Goal: Task Accomplishment & Management: Manage account settings

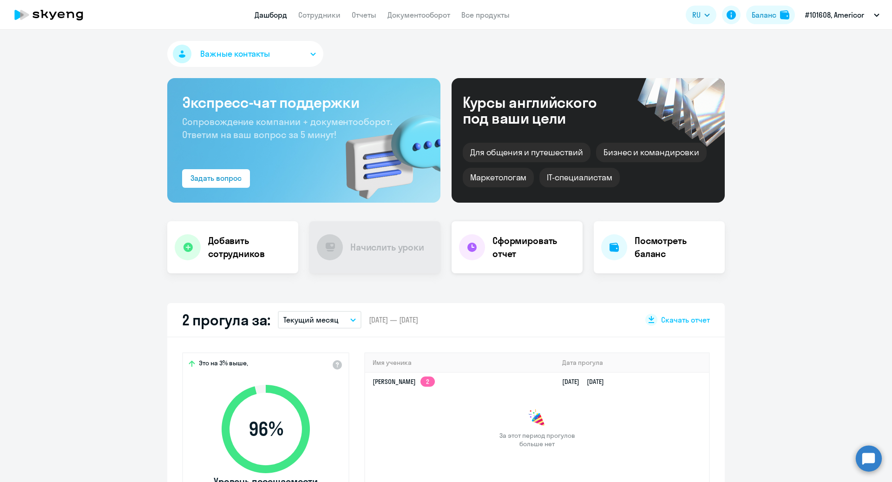
scroll to position [119, 0]
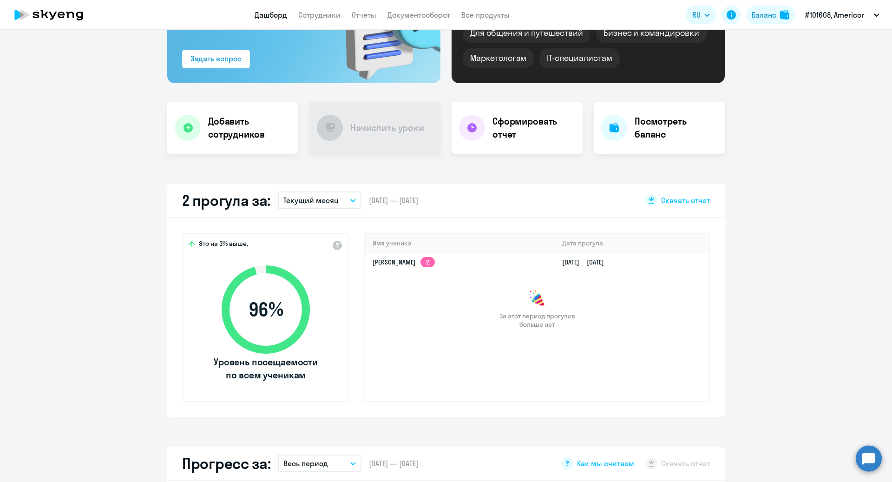
click at [340, 200] on button "Текущий месяц" at bounding box center [320, 200] width 84 height 18
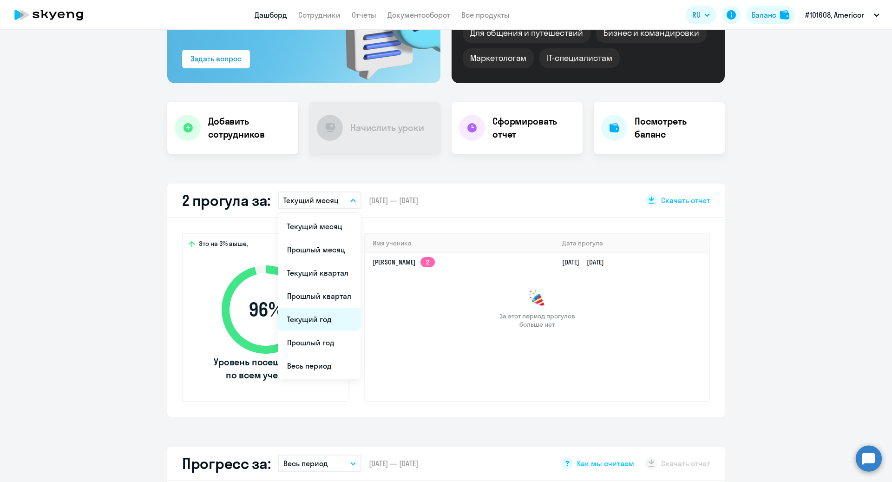
click at [323, 320] on li "Текущий год" at bounding box center [319, 318] width 83 height 23
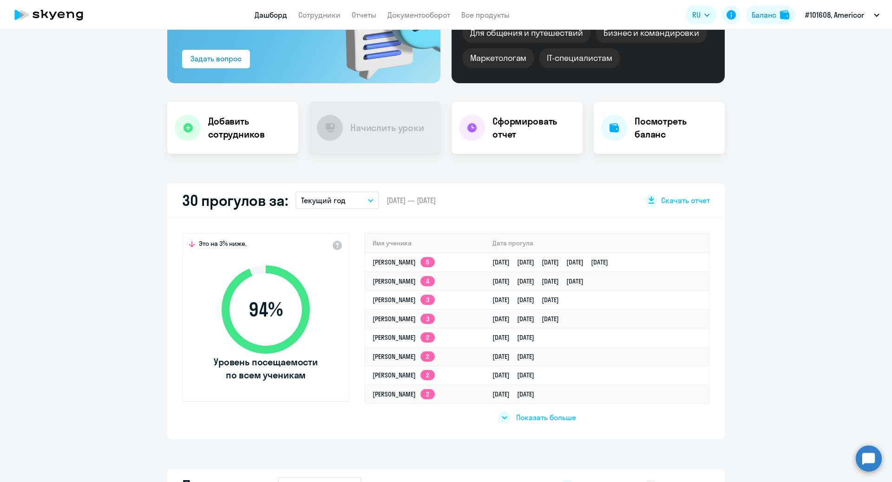
select select "30"
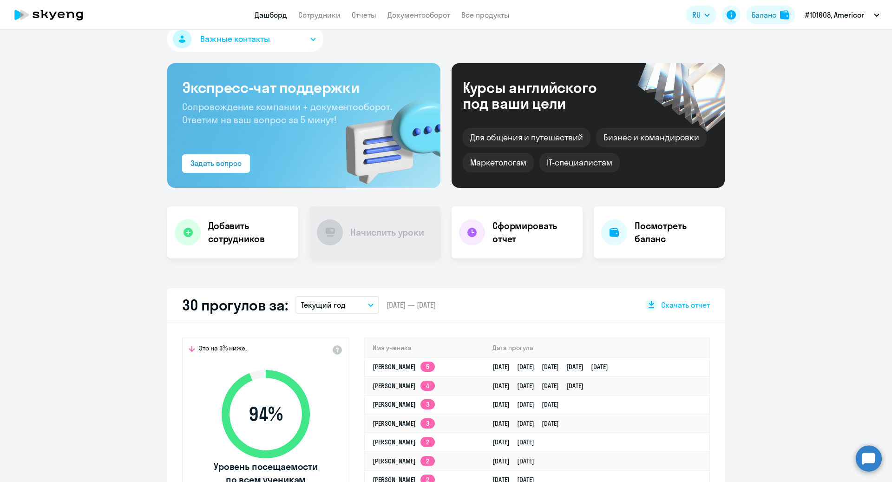
scroll to position [0, 0]
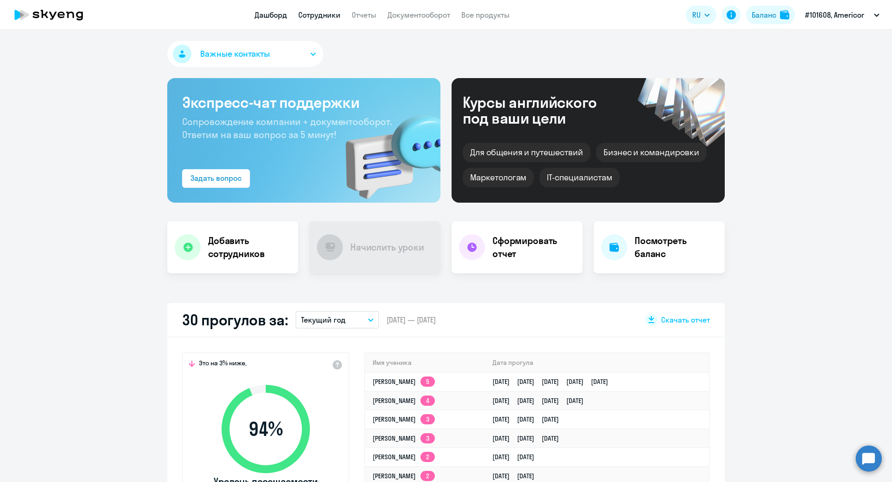
click at [313, 11] on link "Сотрудники" at bounding box center [319, 14] width 42 height 9
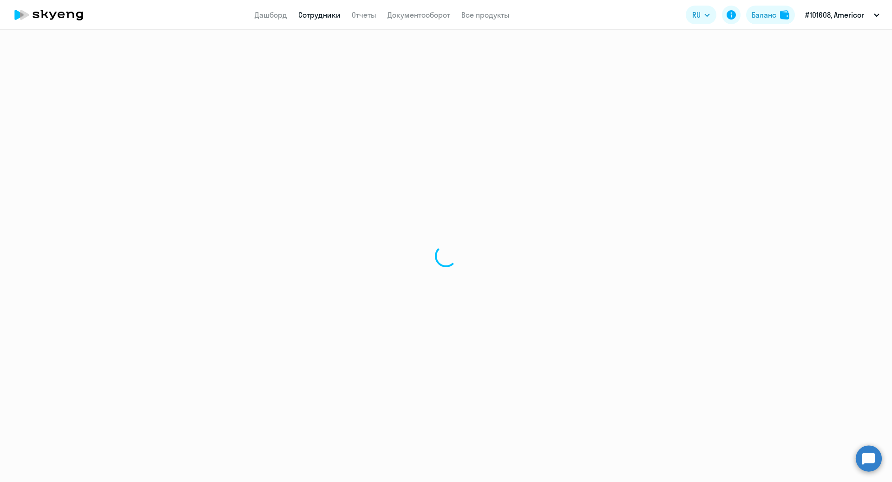
select select "30"
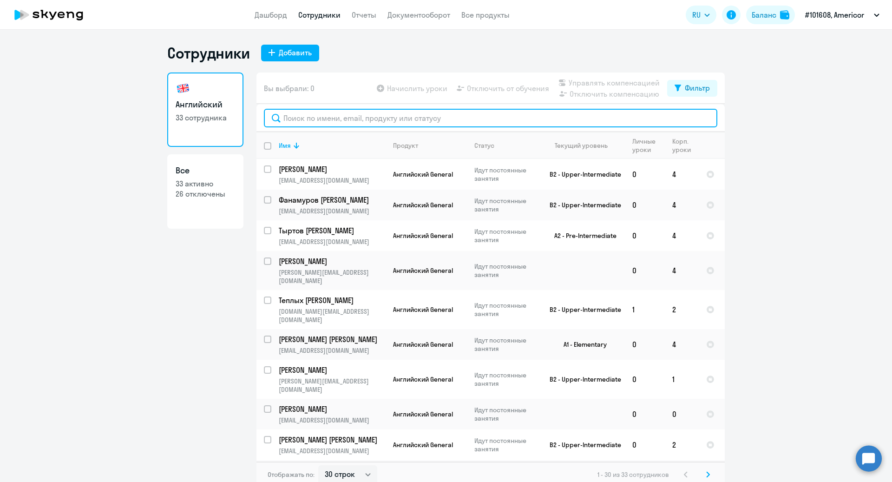
click at [362, 117] on input "text" at bounding box center [490, 118] width 453 height 19
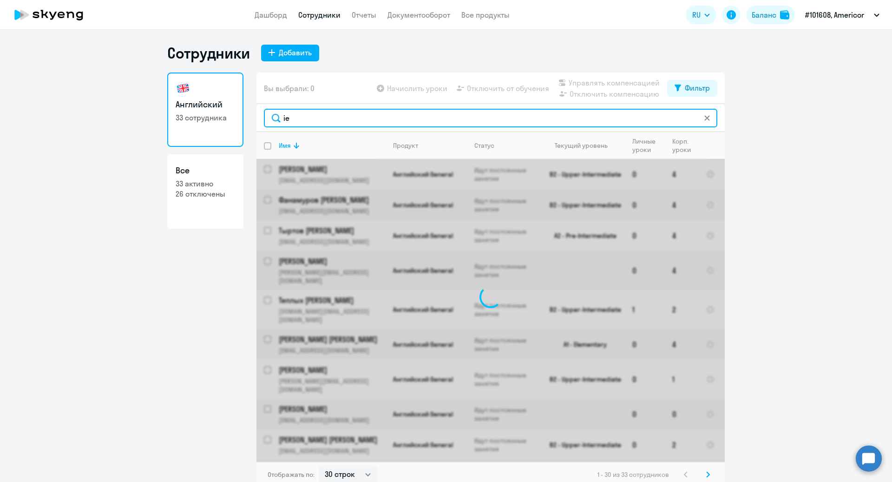
type input "i"
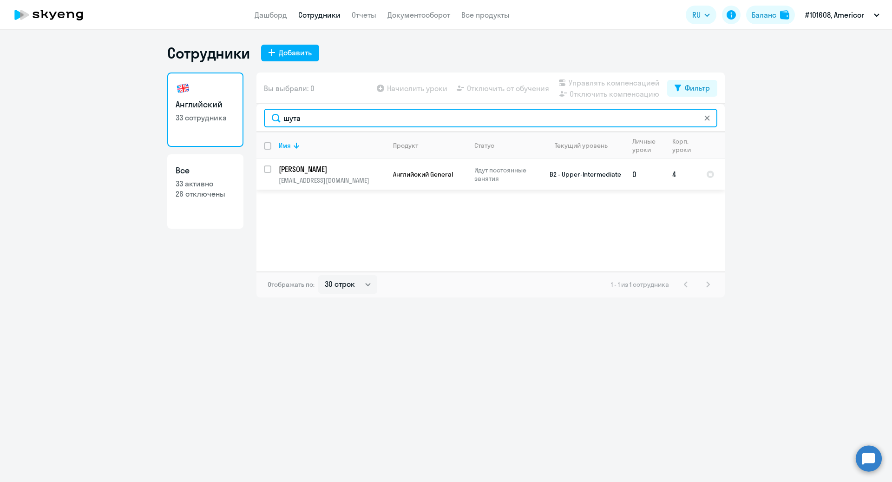
type input "шута"
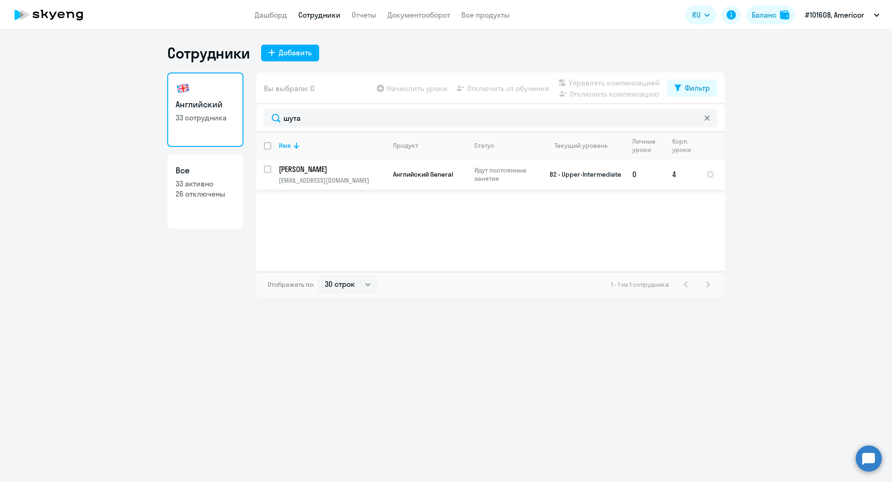
click at [268, 166] on input "select row 17778290" at bounding box center [273, 174] width 19 height 19
checkbox input "true"
click at [504, 85] on span "Отключить от обучения" at bounding box center [508, 88] width 82 height 11
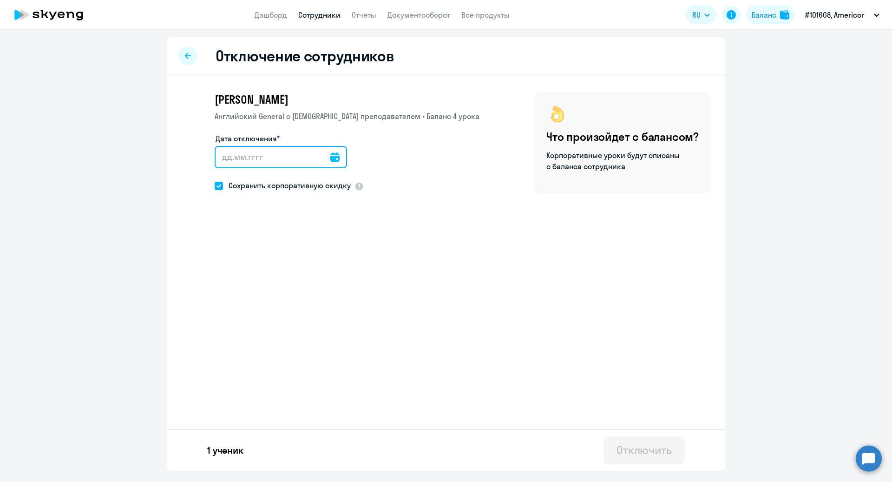
click at [331, 157] on input "Дата отключения*" at bounding box center [281, 157] width 132 height 22
click at [330, 157] on icon at bounding box center [334, 156] width 9 height 9
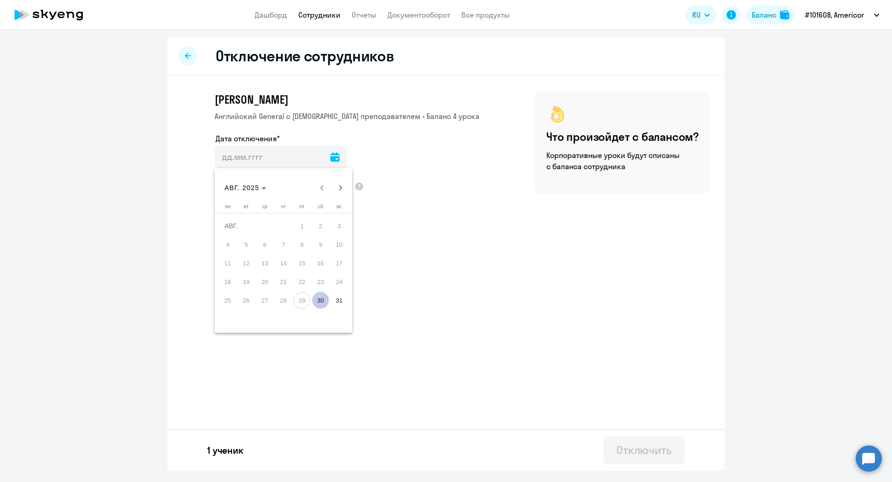
click at [323, 301] on span "30" at bounding box center [320, 300] width 17 height 17
type input "[DATE]"
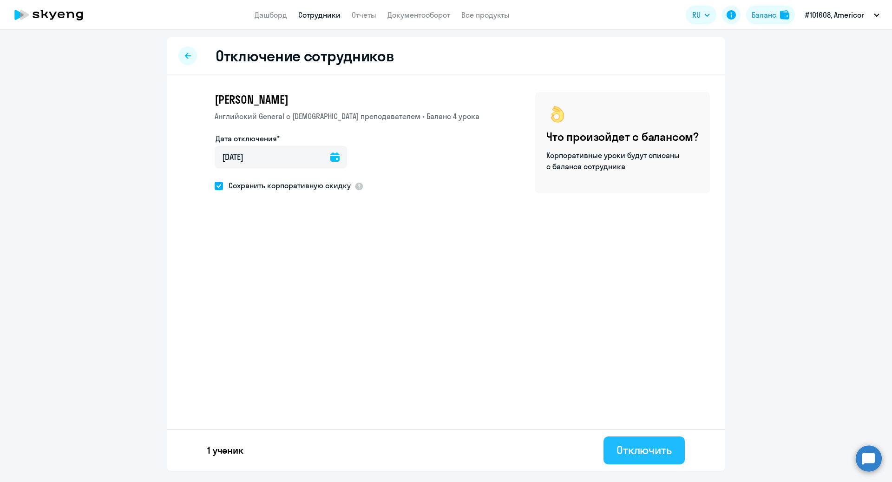
click at [652, 452] on div "Отключить" at bounding box center [643, 449] width 55 height 15
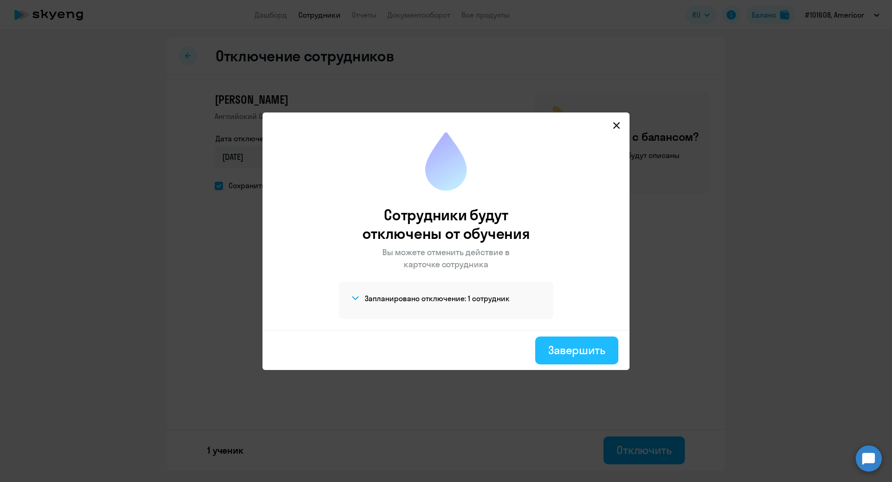
click at [578, 353] on div "Завершить" at bounding box center [576, 349] width 57 height 15
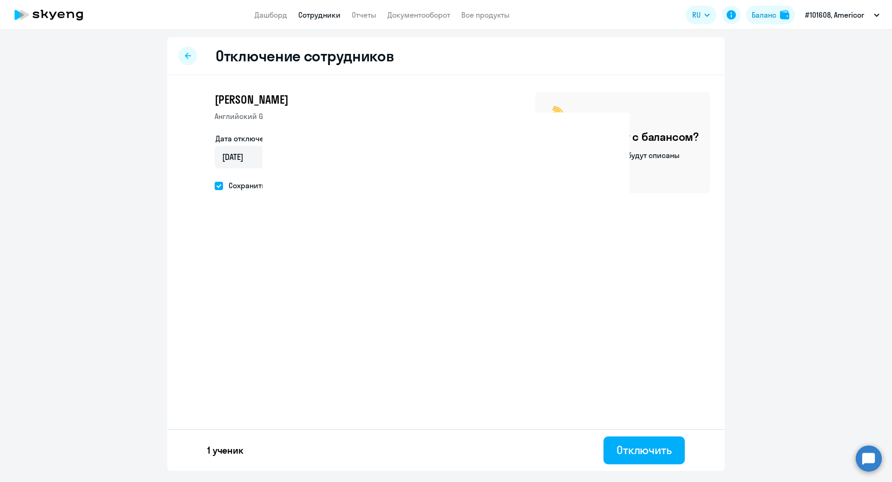
select select "30"
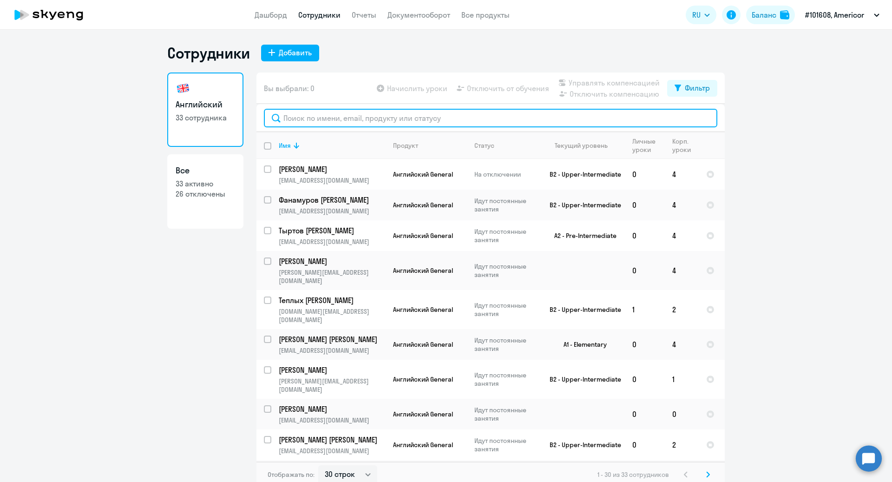
click at [357, 118] on input "text" at bounding box center [490, 118] width 453 height 19
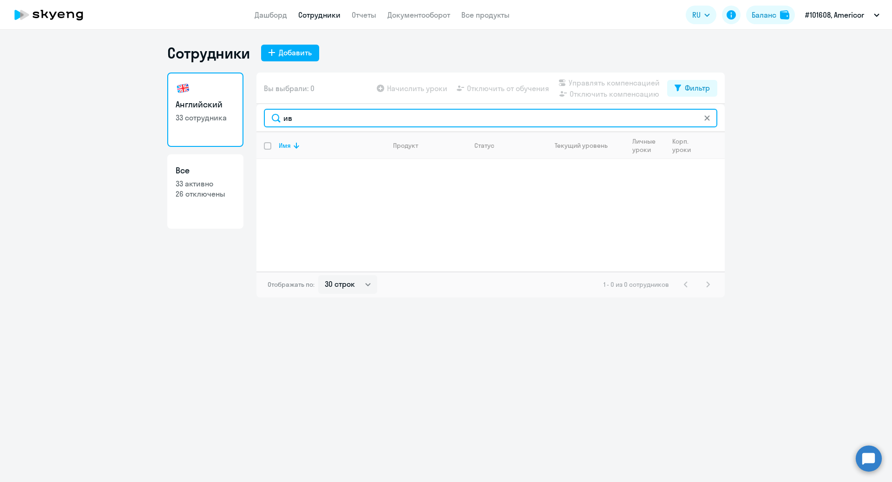
type input "и"
type input "в"
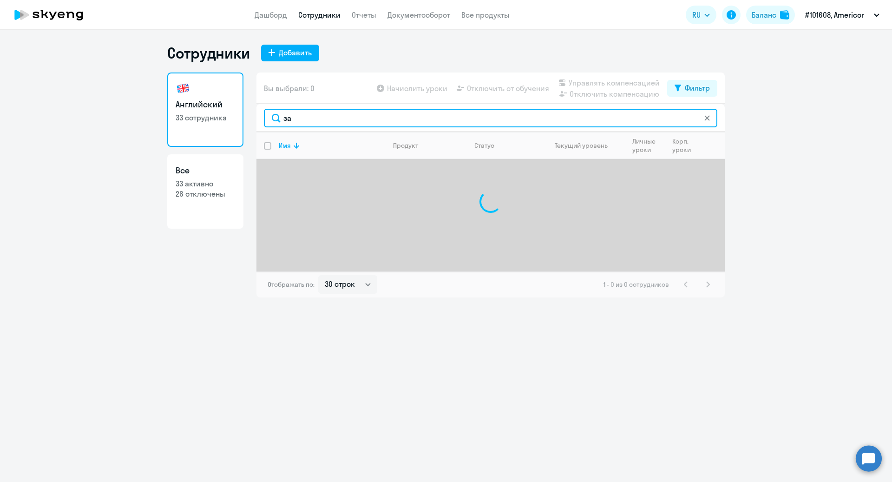
type input "з"
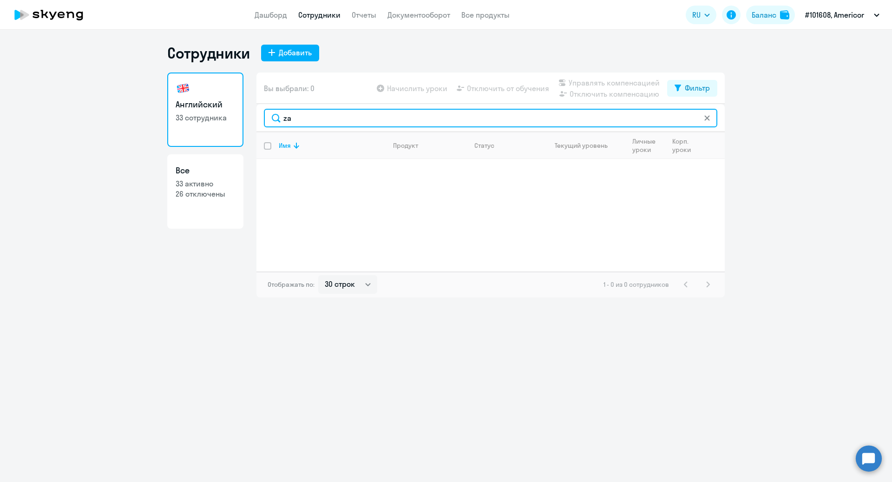
type input "z"
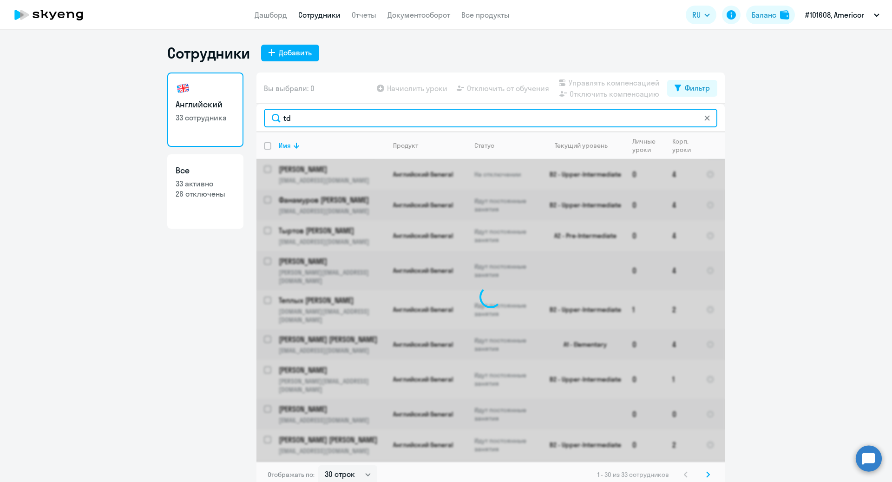
type input "t"
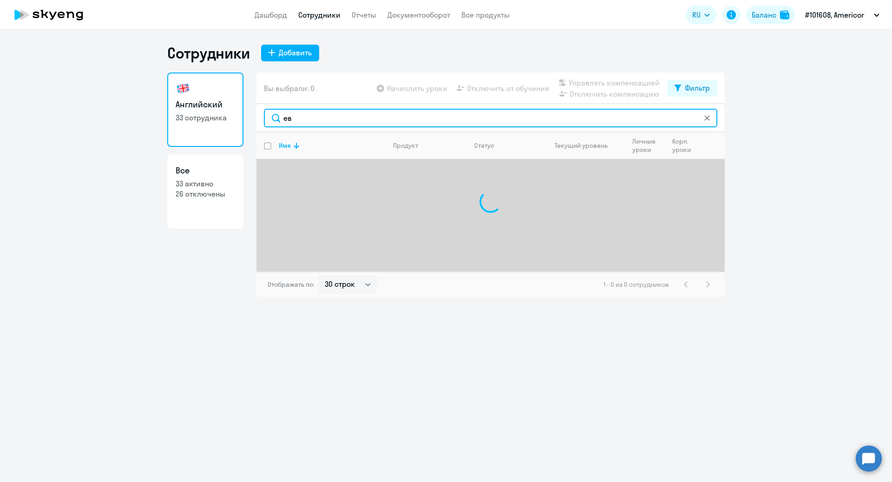
type input "е"
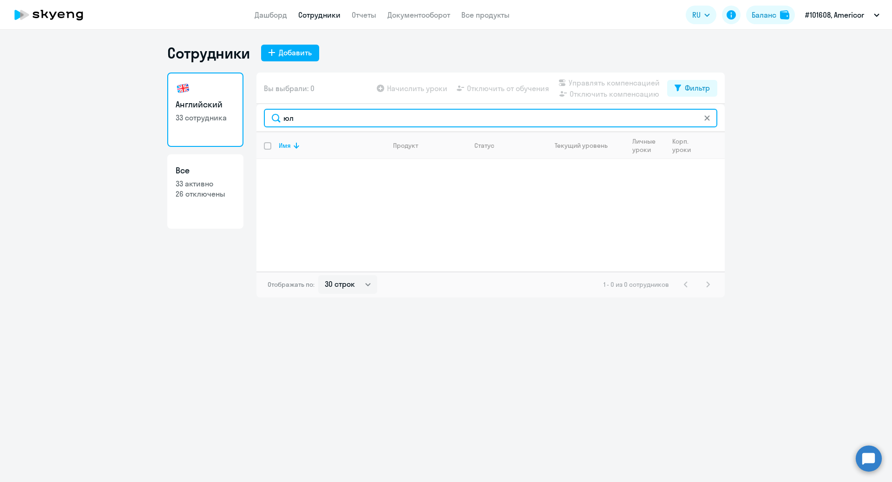
type input "[PERSON_NAME]"
type input "j"
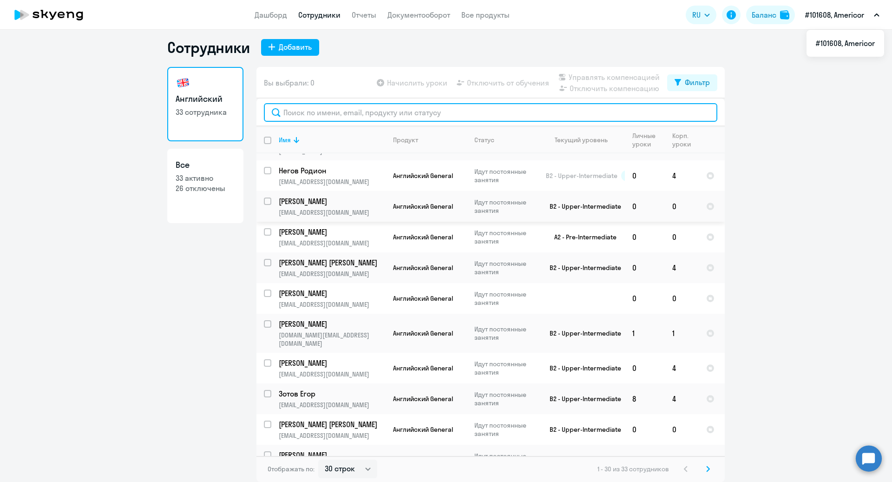
scroll to position [398, 0]
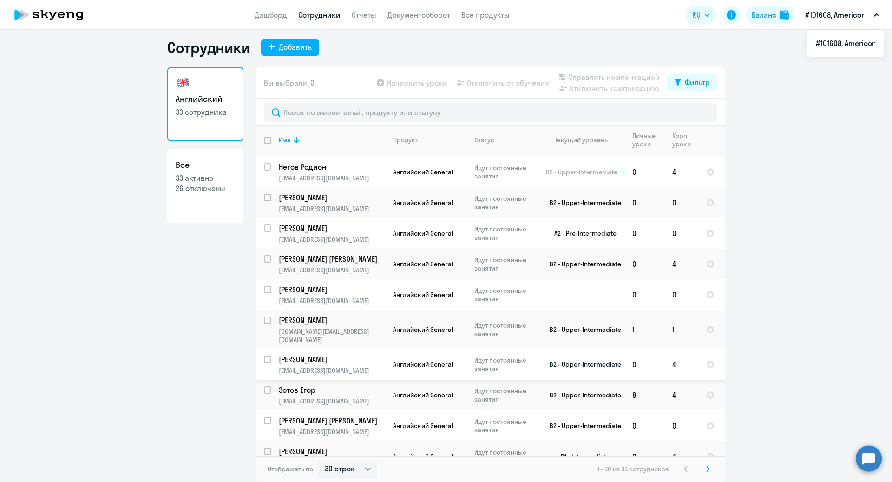
click at [265, 355] on input "select row 37377619" at bounding box center [273, 364] width 19 height 19
checkbox input "true"
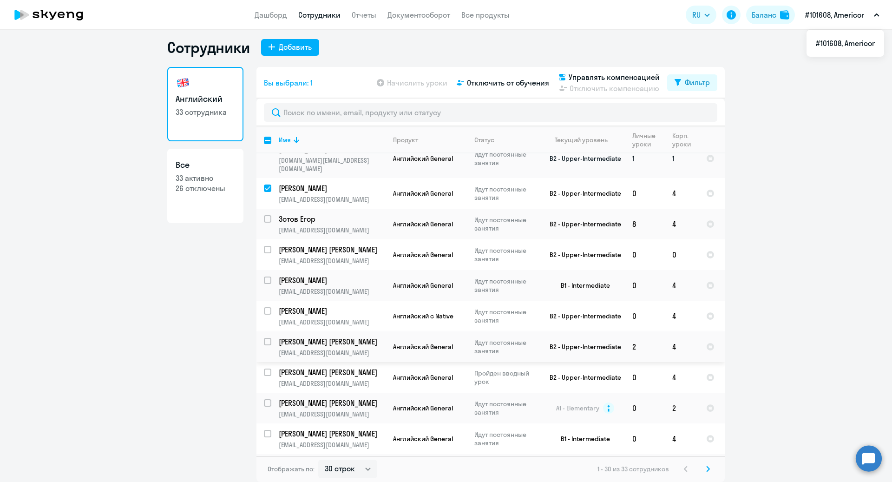
scroll to position [608, 0]
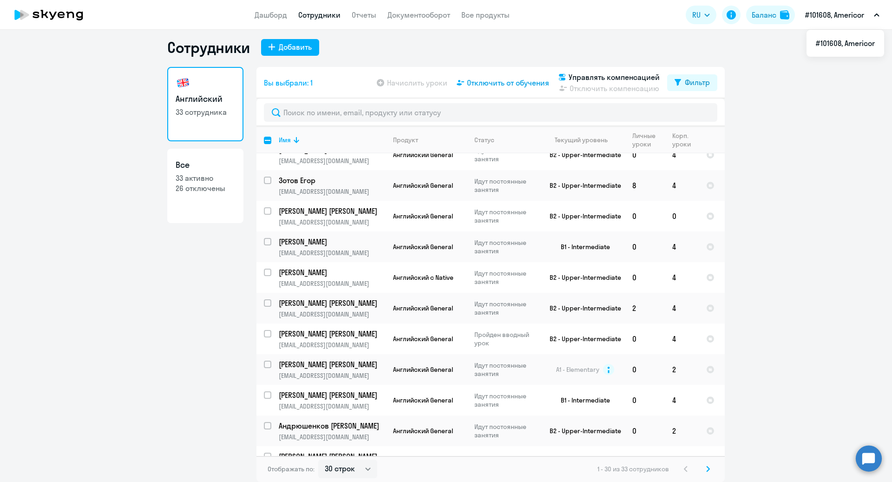
click at [507, 85] on span "Отключить от обучения" at bounding box center [508, 82] width 82 height 11
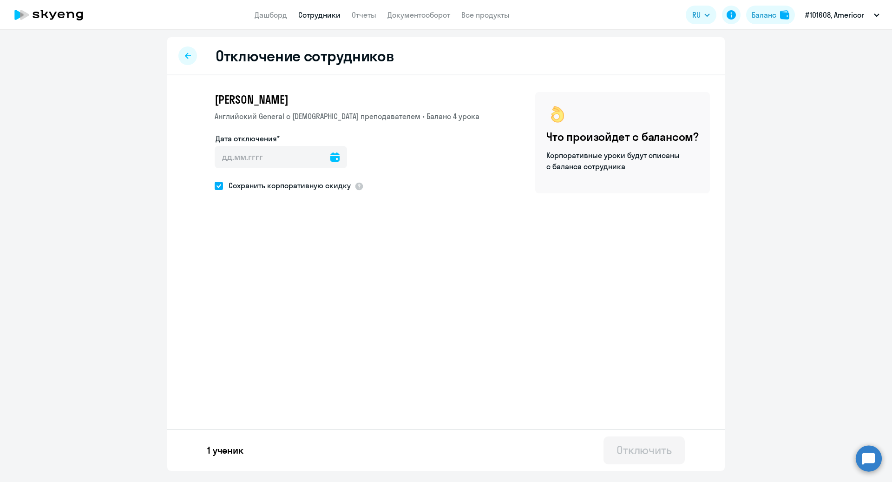
click at [330, 158] on icon at bounding box center [334, 156] width 9 height 9
click at [319, 297] on span "30" at bounding box center [320, 300] width 17 height 17
type input "[DATE]"
click at [644, 452] on div "Отключить" at bounding box center [643, 449] width 55 height 15
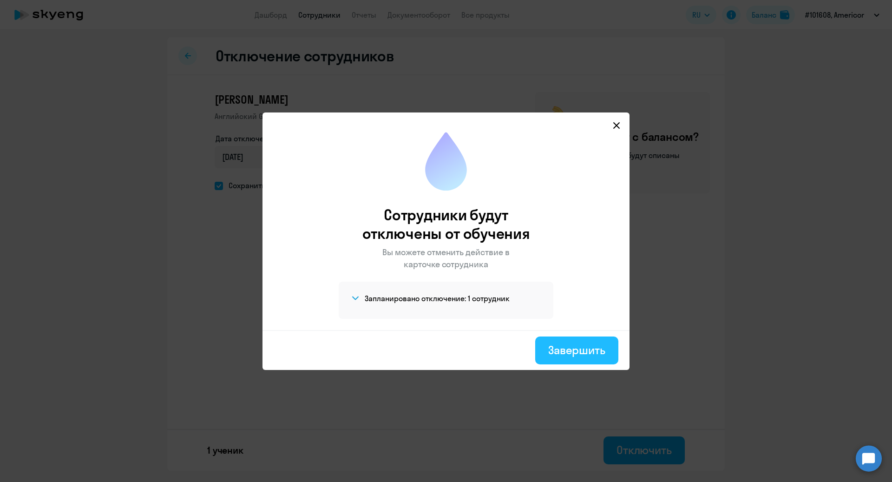
click at [561, 360] on button "Завершить" at bounding box center [576, 350] width 83 height 28
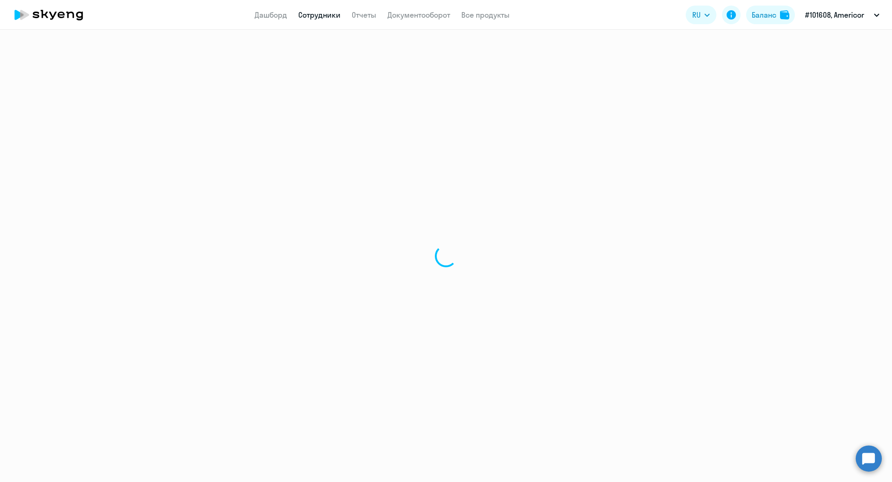
select select "30"
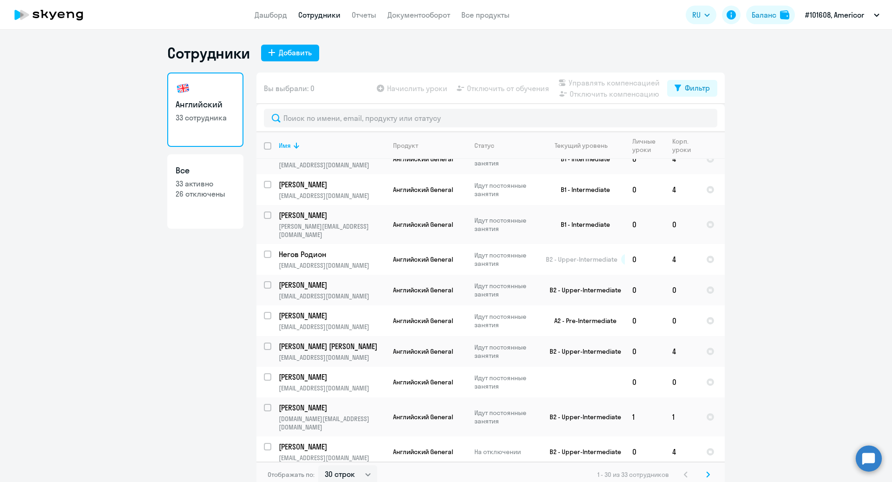
scroll to position [608, 0]
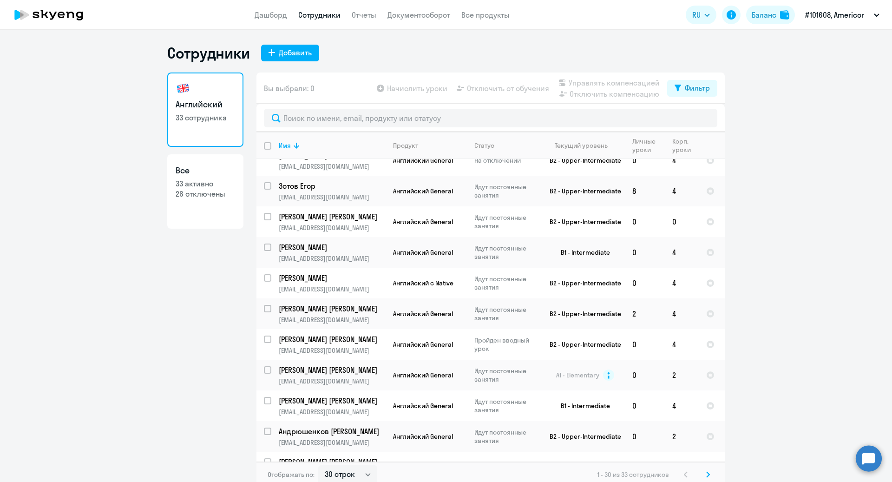
click at [704, 474] on svg-icon at bounding box center [707, 474] width 11 height 11
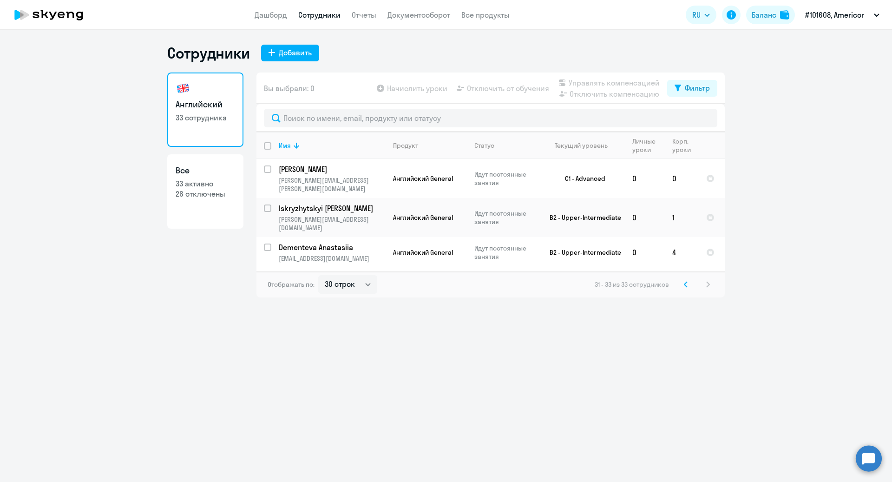
click at [684, 282] on icon at bounding box center [686, 284] width 4 height 7
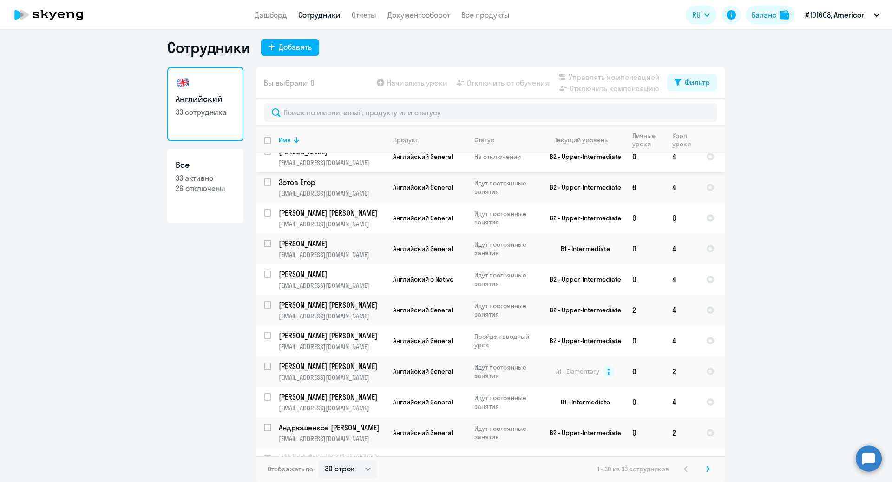
scroll to position [608, 0]
